Goal: Task Accomplishment & Management: Manage account settings

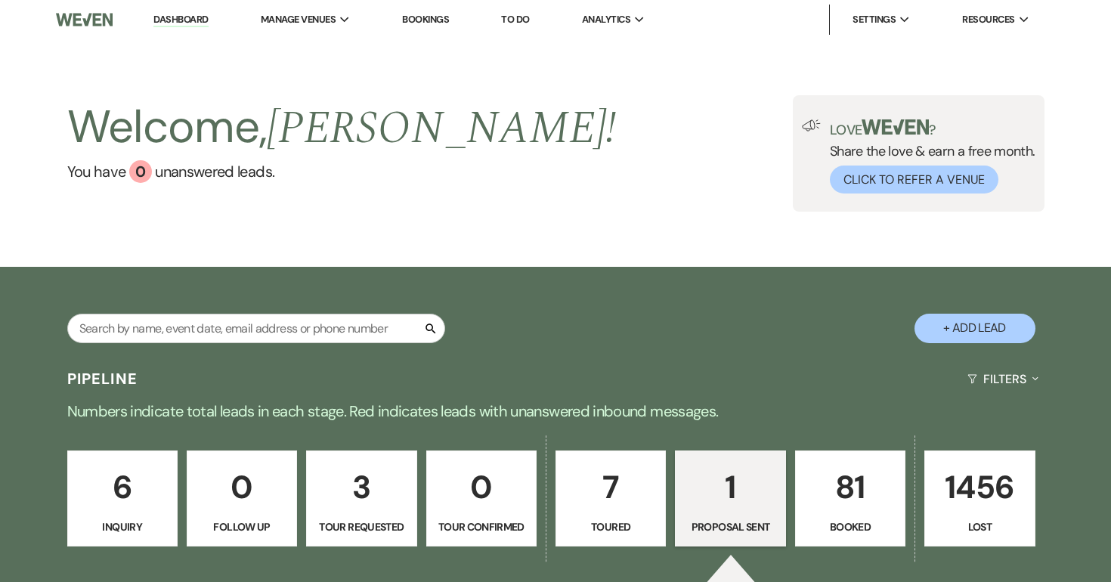
select select "6"
click at [700, 504] on p "1" at bounding box center [730, 487] width 91 height 51
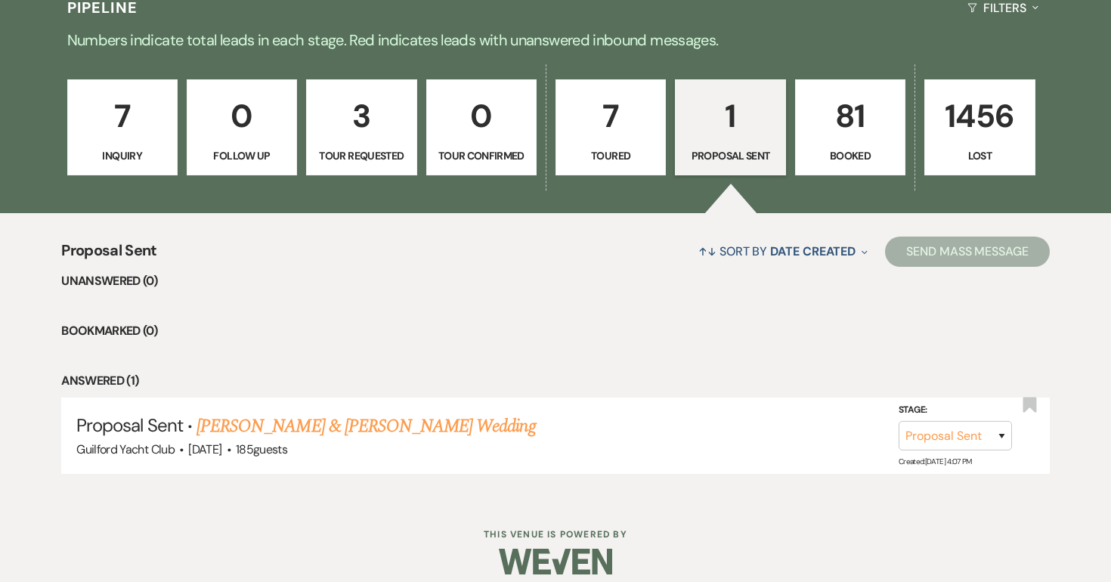
scroll to position [386, 0]
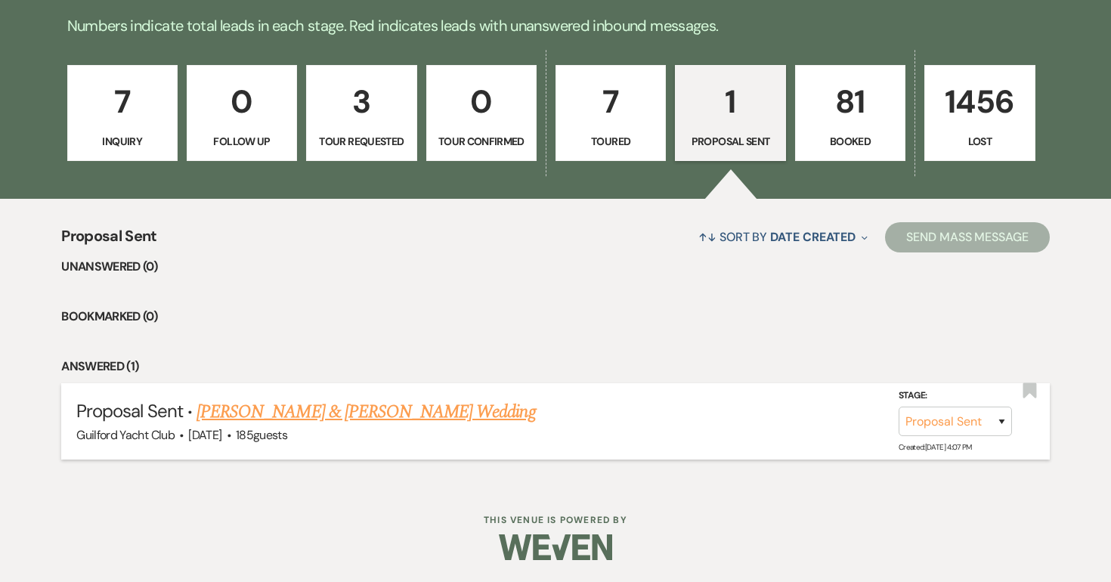
click at [438, 408] on link "[PERSON_NAME] & [PERSON_NAME] Wedding" at bounding box center [366, 411] width 339 height 27
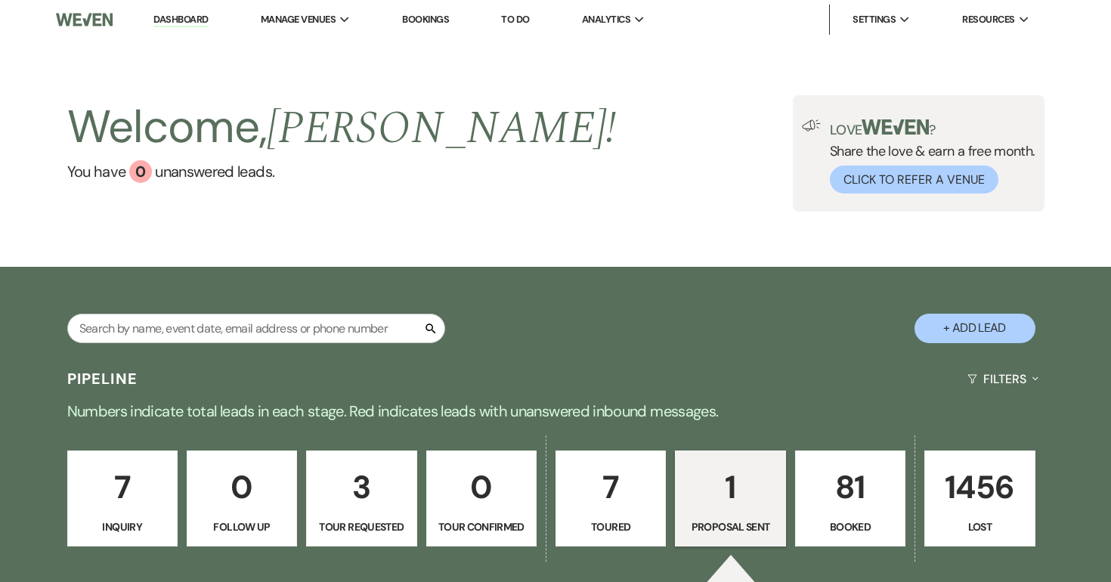
select select "6"
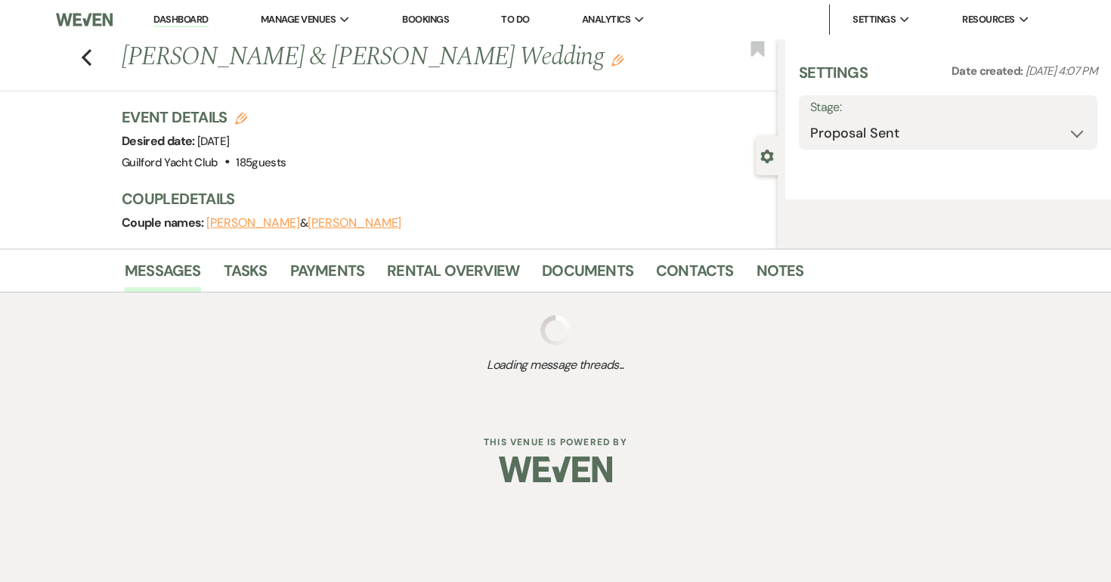
select select "5"
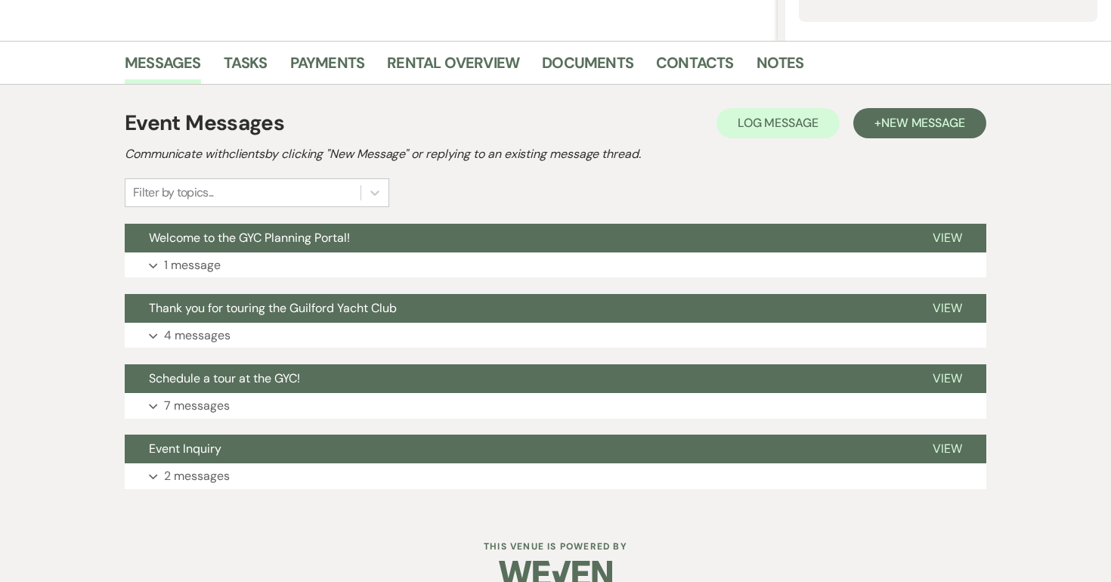
scroll to position [365, 0]
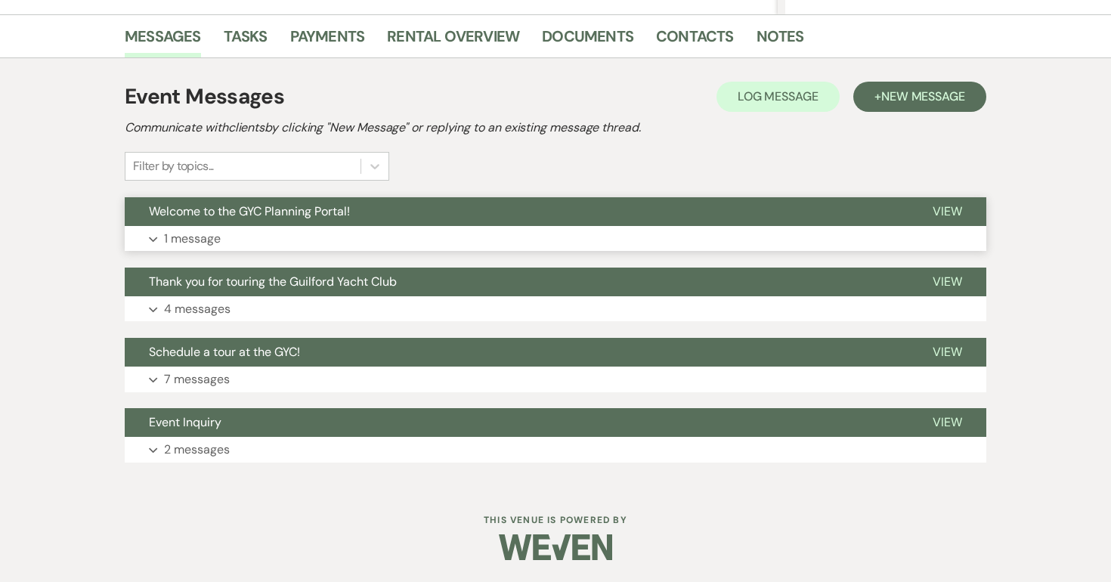
click at [937, 212] on span "View" at bounding box center [947, 211] width 29 height 16
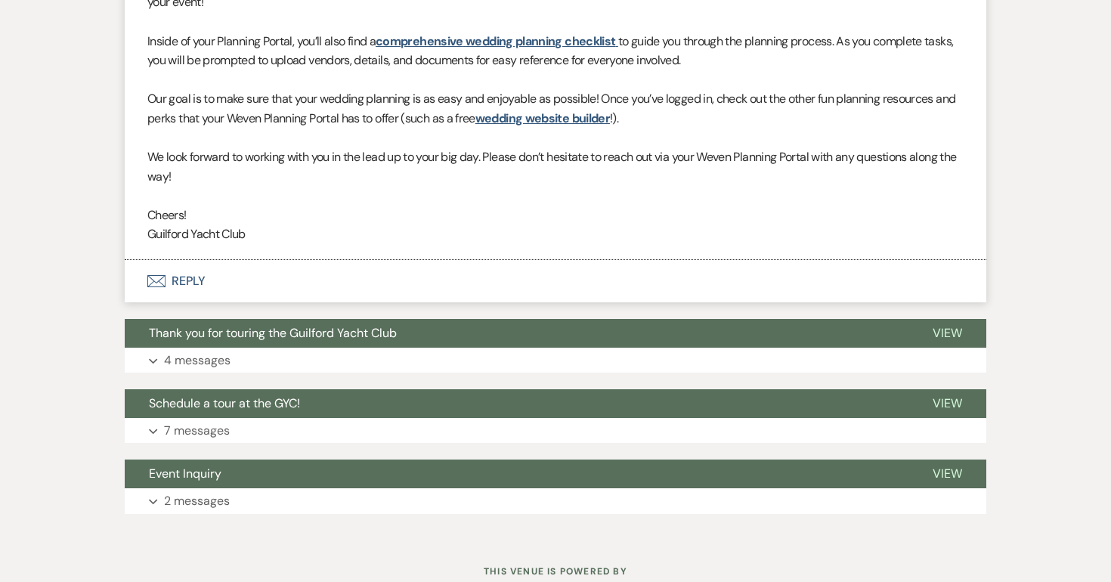
scroll to position [878, 0]
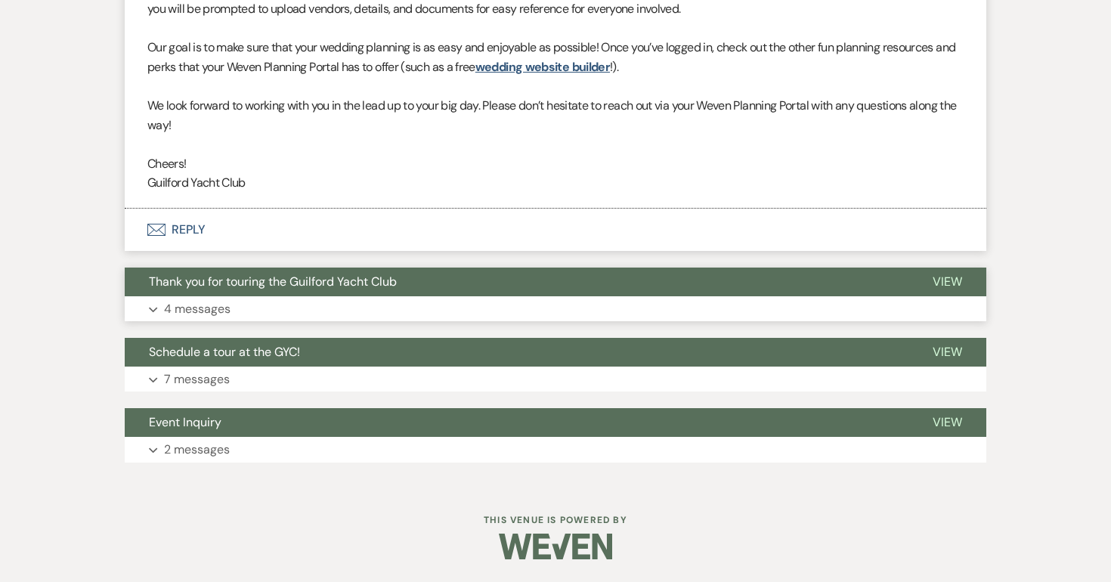
click at [943, 274] on span "View" at bounding box center [947, 282] width 29 height 16
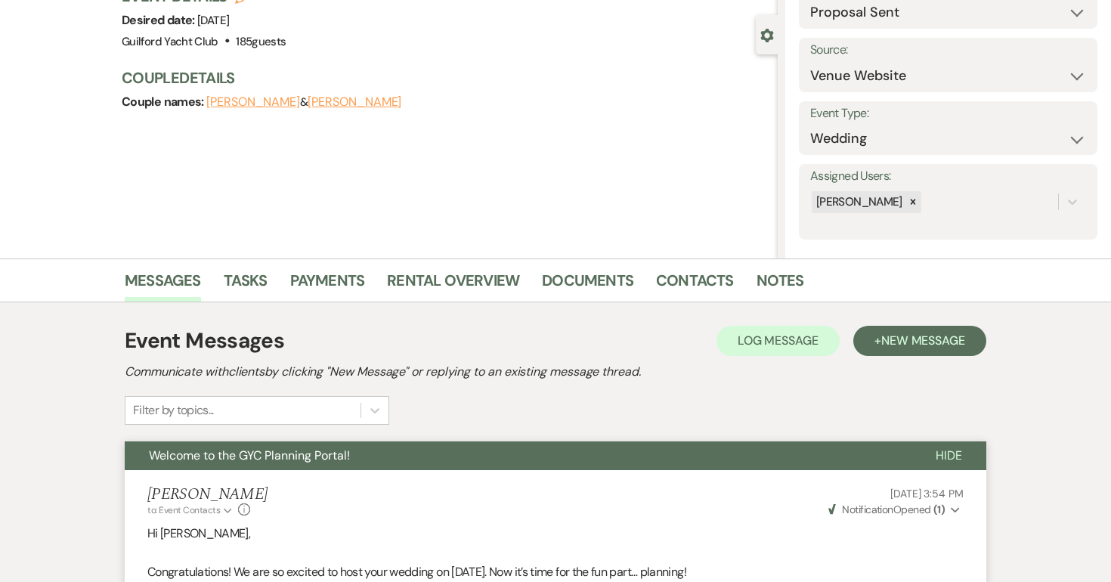
scroll to position [0, 0]
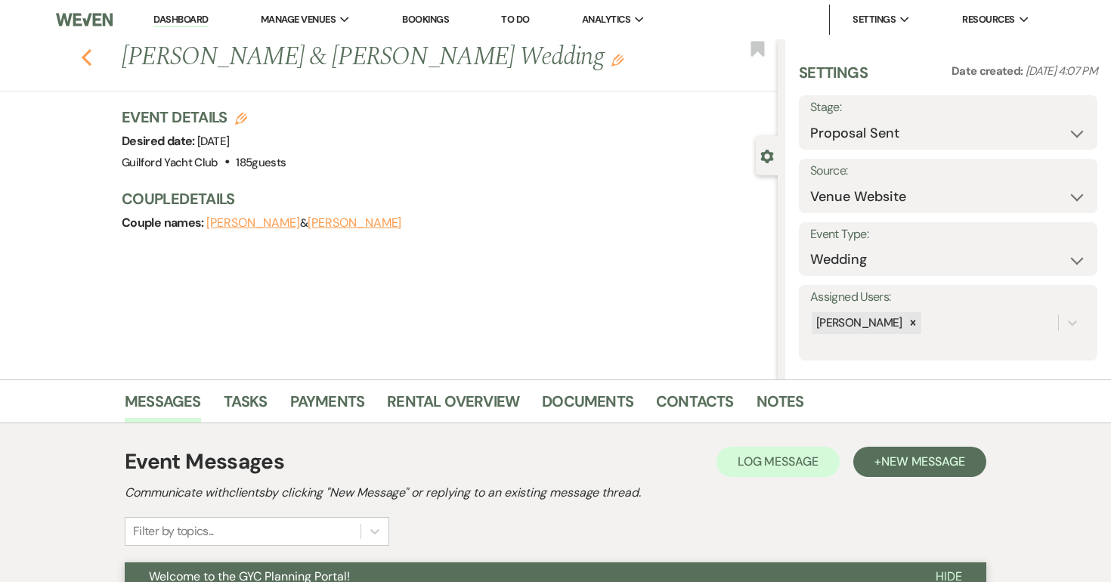
click at [82, 61] on icon "Previous" at bounding box center [86, 57] width 11 height 18
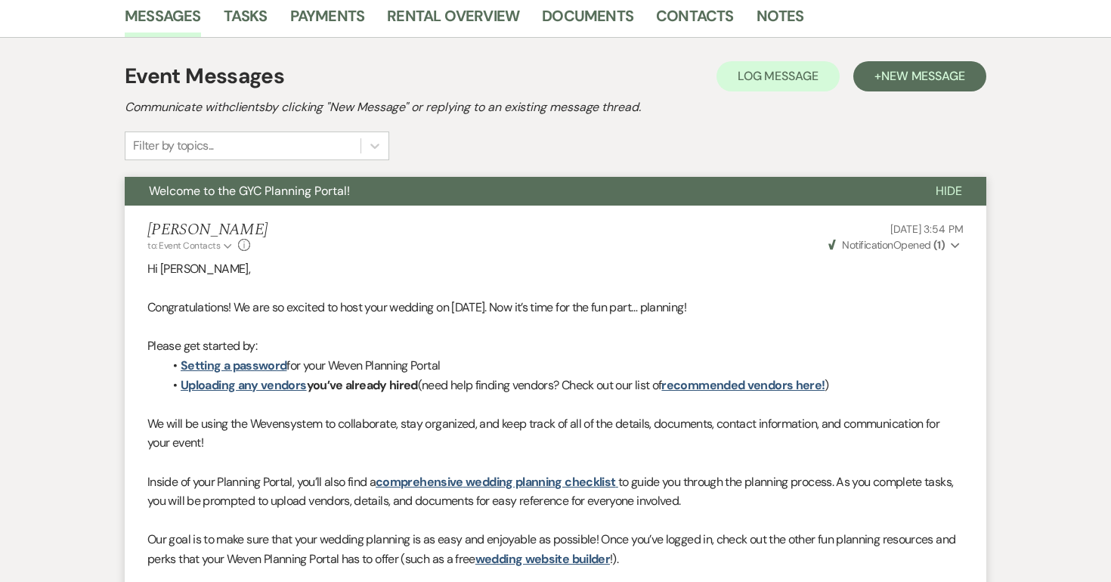
select select "6"
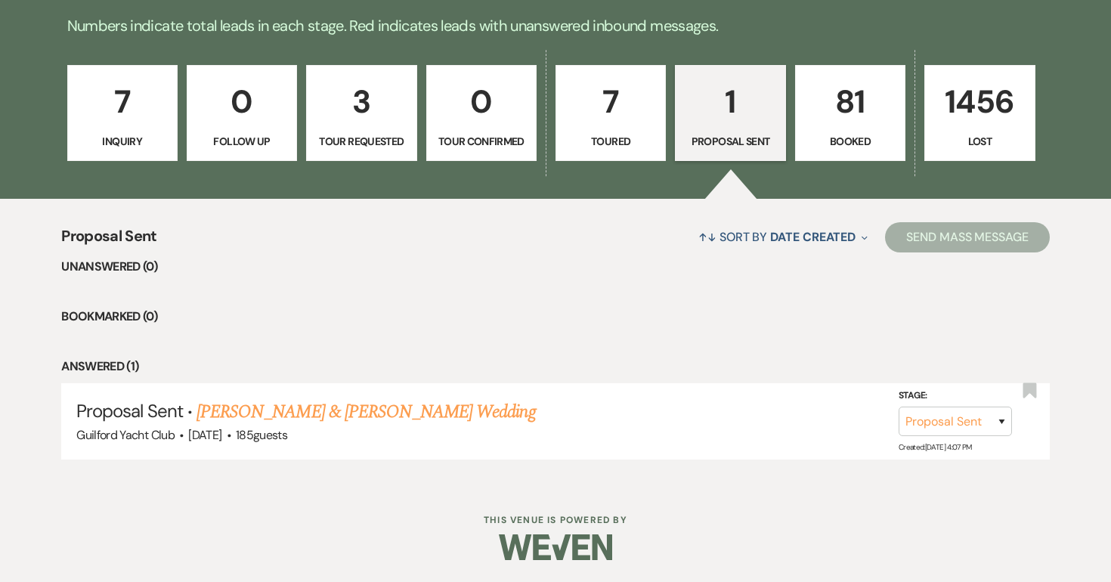
click at [617, 125] on p "7" at bounding box center [610, 101] width 91 height 51
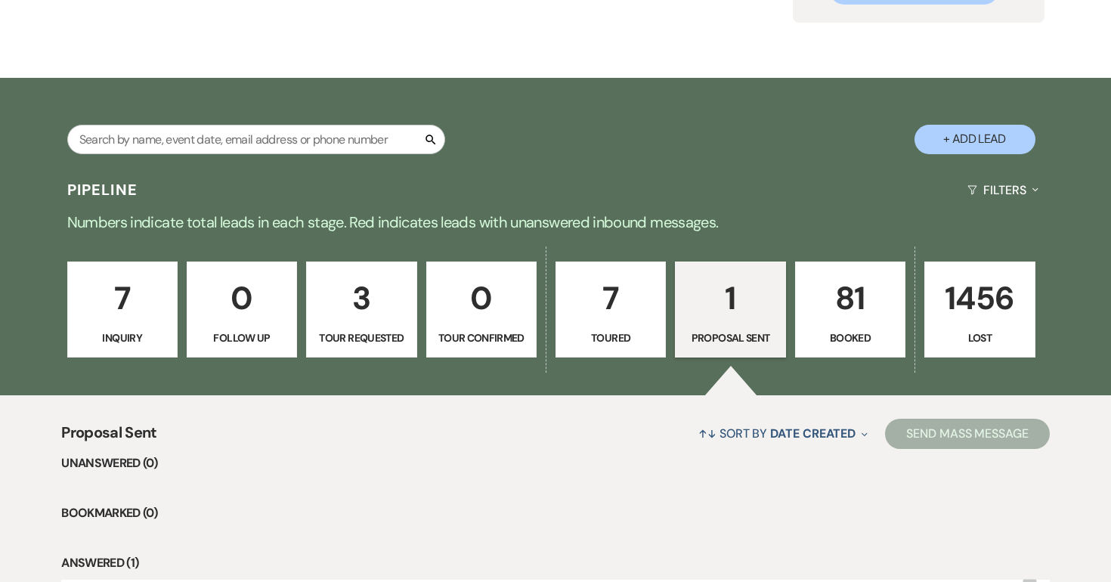
select select "5"
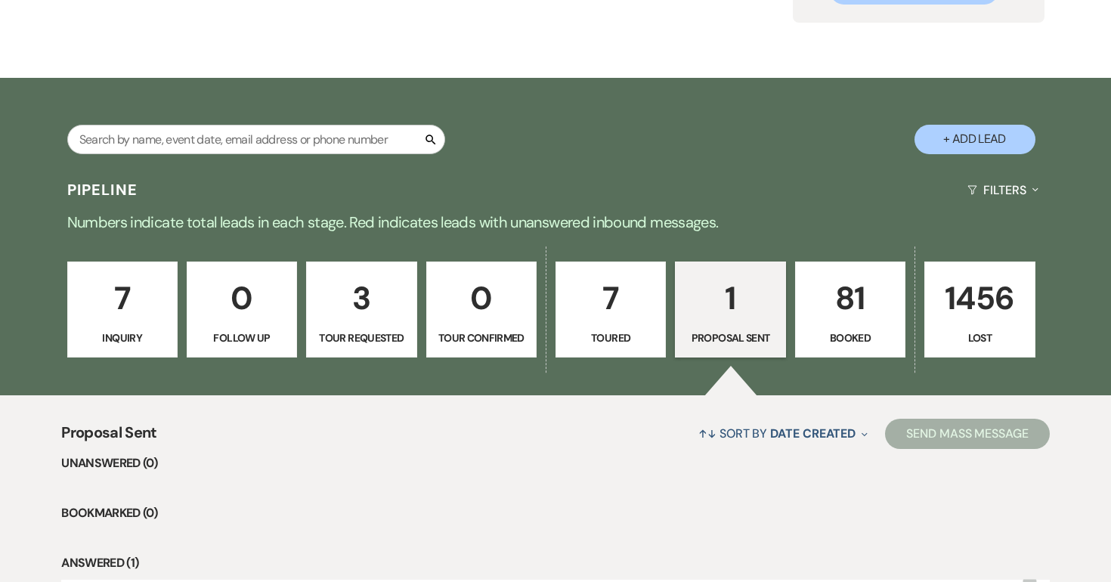
select select "5"
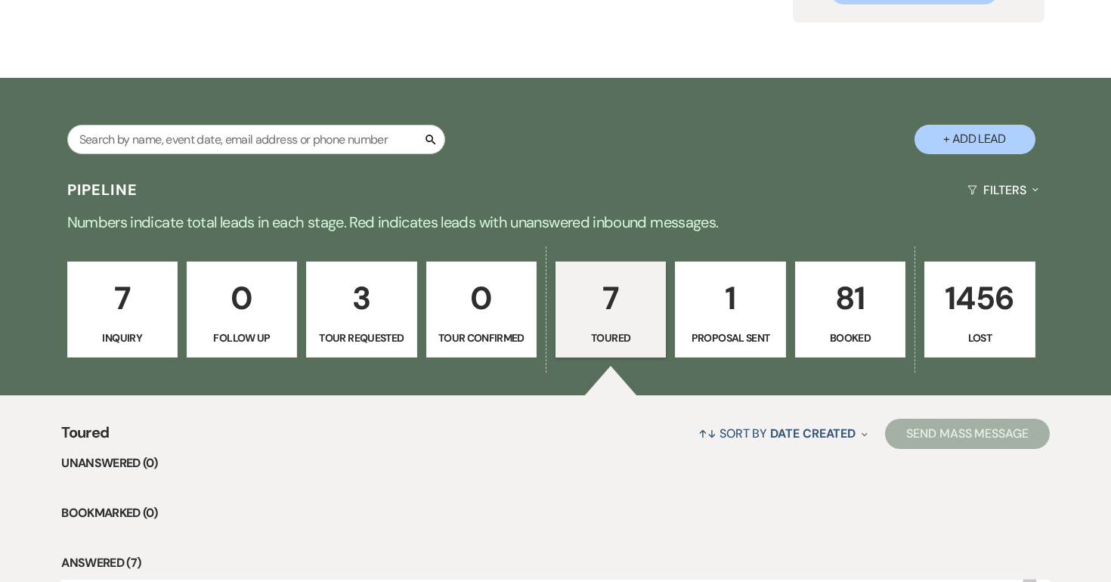
scroll to position [386, 0]
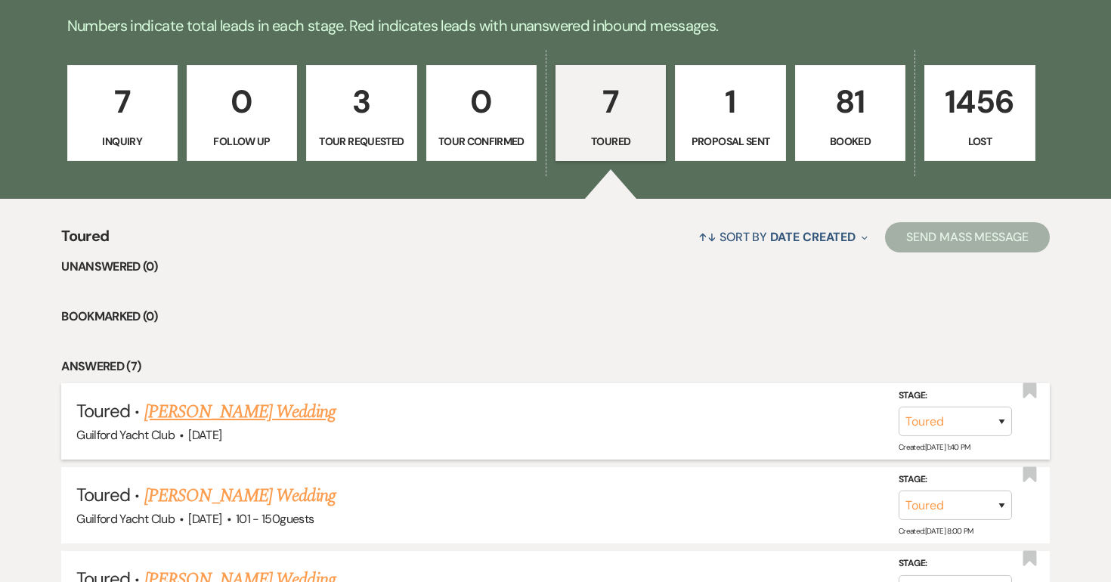
click at [284, 411] on link "Adrianna Richter's Wedding" at bounding box center [239, 411] width 191 height 27
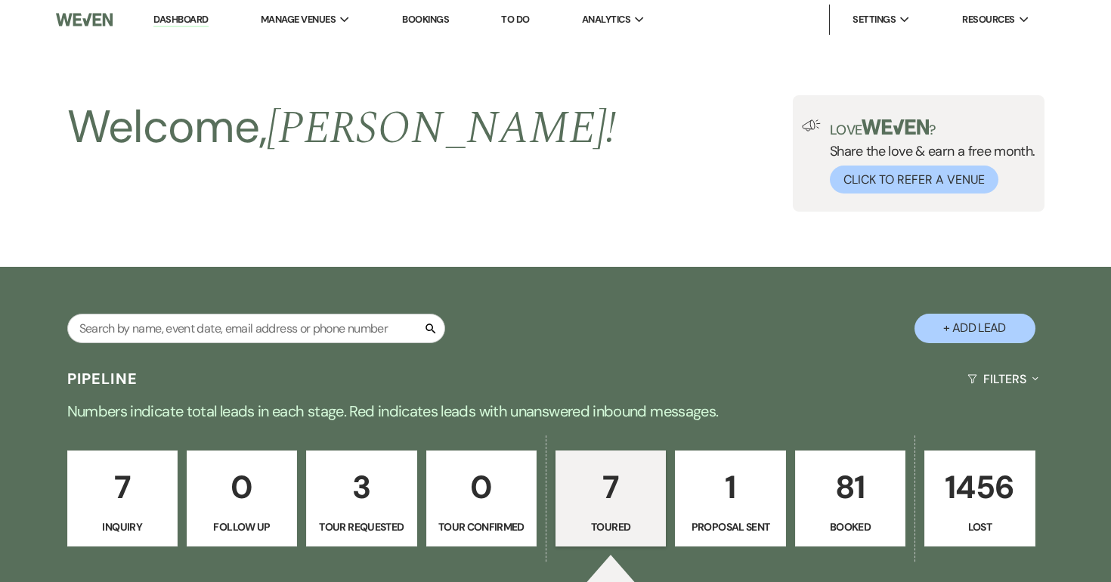
select select "5"
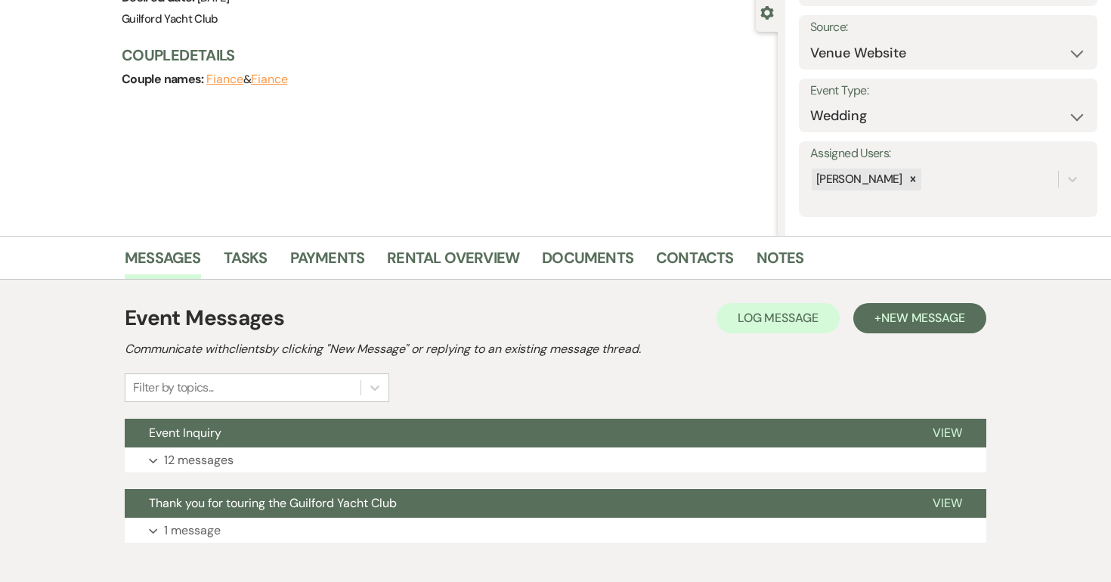
scroll to position [225, 0]
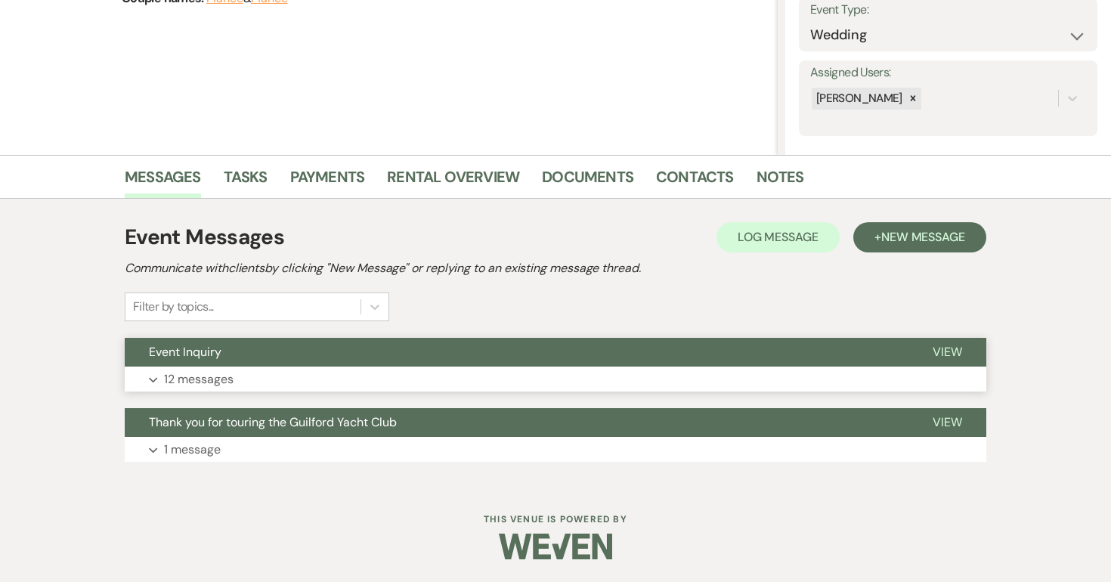
click at [956, 349] on span "View" at bounding box center [947, 352] width 29 height 16
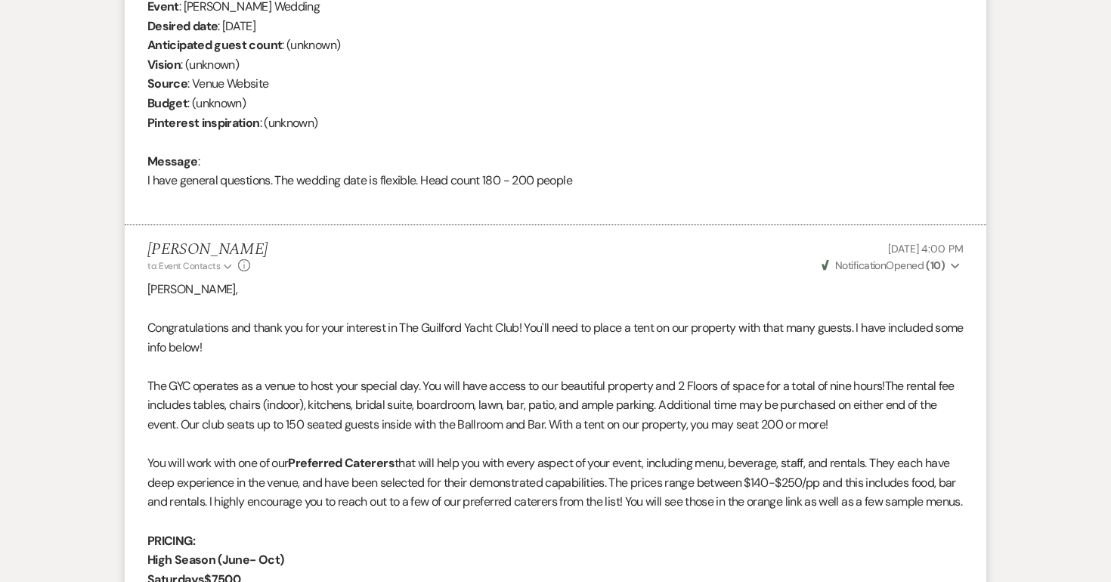
scroll to position [646, 0]
